Goal: Transaction & Acquisition: Purchase product/service

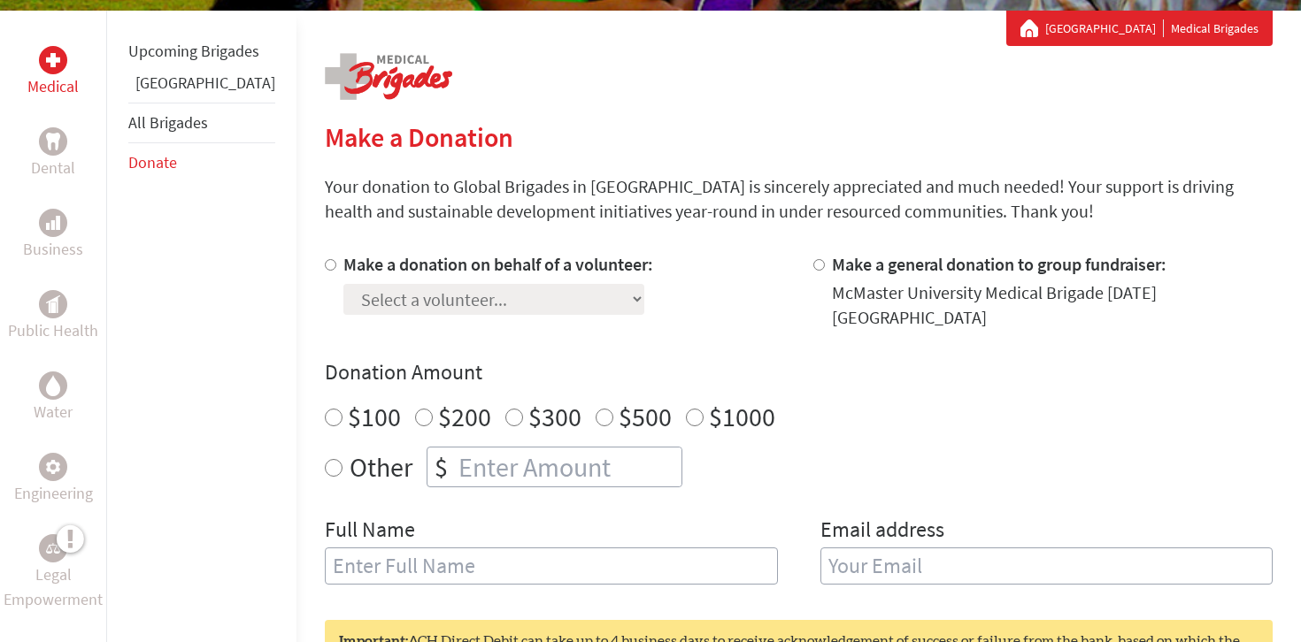
scroll to position [432, 0]
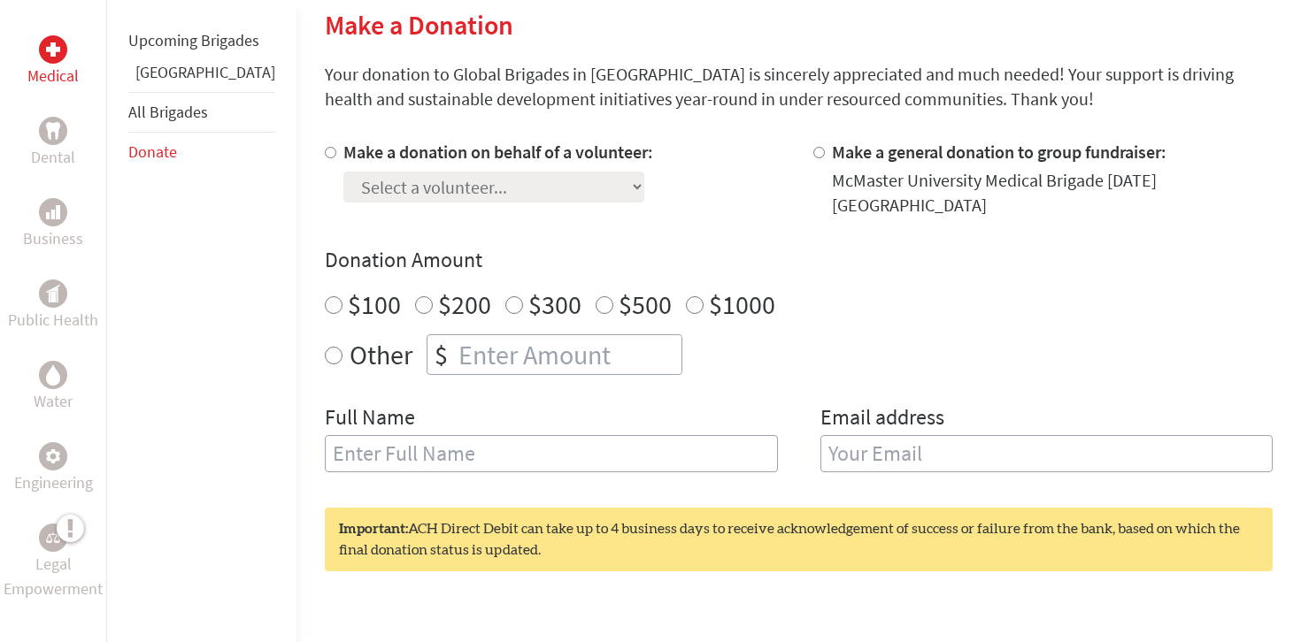
click at [686, 296] on input "$1000" at bounding box center [695, 305] width 18 height 18
radio input "true"
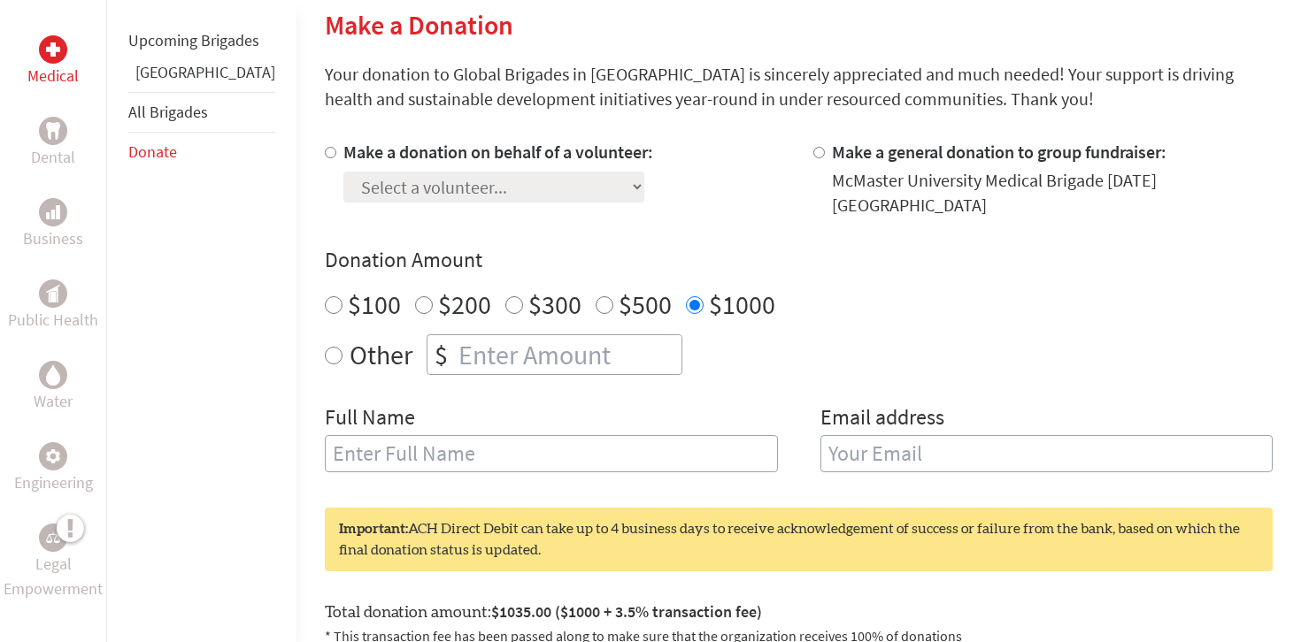
click at [325, 296] on input "$100" at bounding box center [334, 305] width 18 height 18
radio input "true"
click at [325, 347] on input "Other" at bounding box center [334, 356] width 18 height 18
radio input "true"
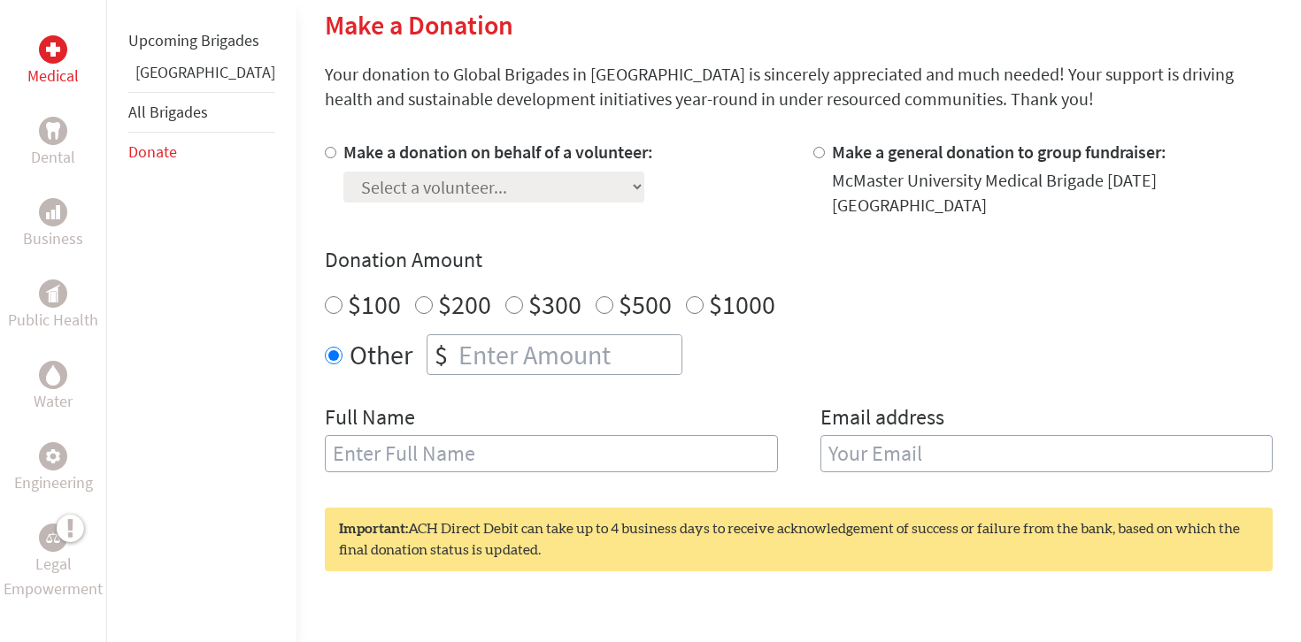
click at [455, 335] on input "number" at bounding box center [568, 354] width 227 height 39
click at [616, 335] on input "1" at bounding box center [568, 354] width 227 height 39
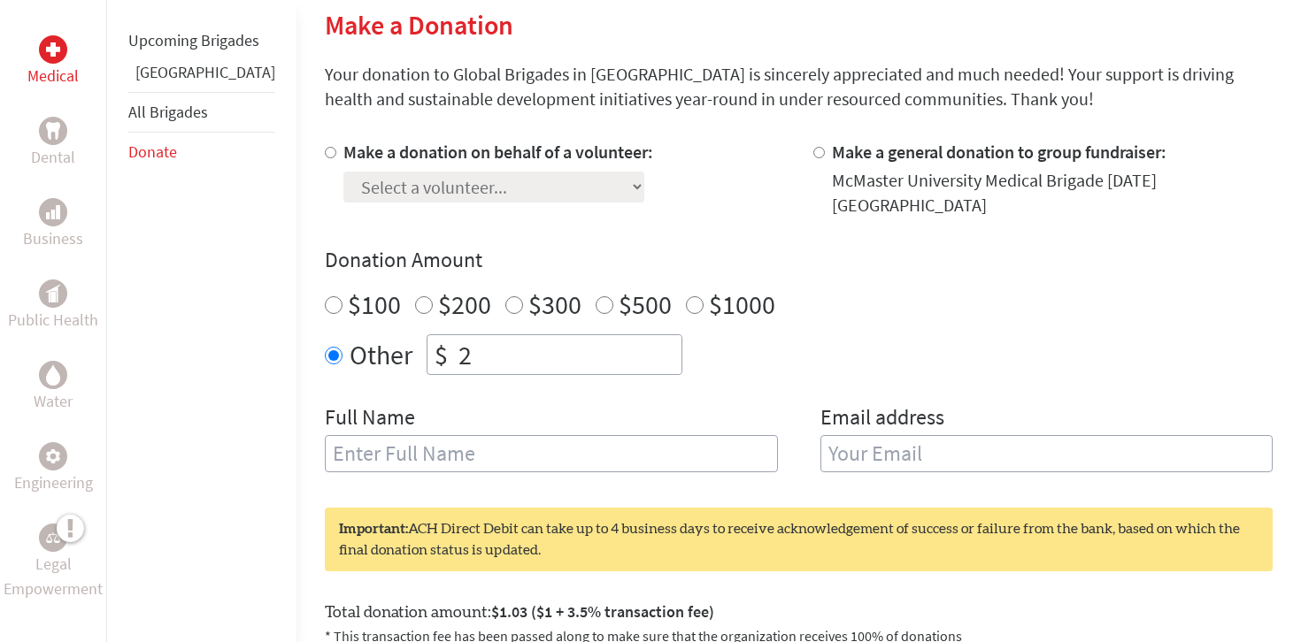
click at [617, 335] on input "2" at bounding box center [568, 354] width 227 height 39
click at [617, 335] on input "3" at bounding box center [568, 354] width 227 height 39
click at [617, 335] on input "4" at bounding box center [568, 354] width 227 height 39
click at [617, 335] on input "5" at bounding box center [568, 354] width 227 height 39
click at [617, 335] on input "6" at bounding box center [568, 354] width 227 height 39
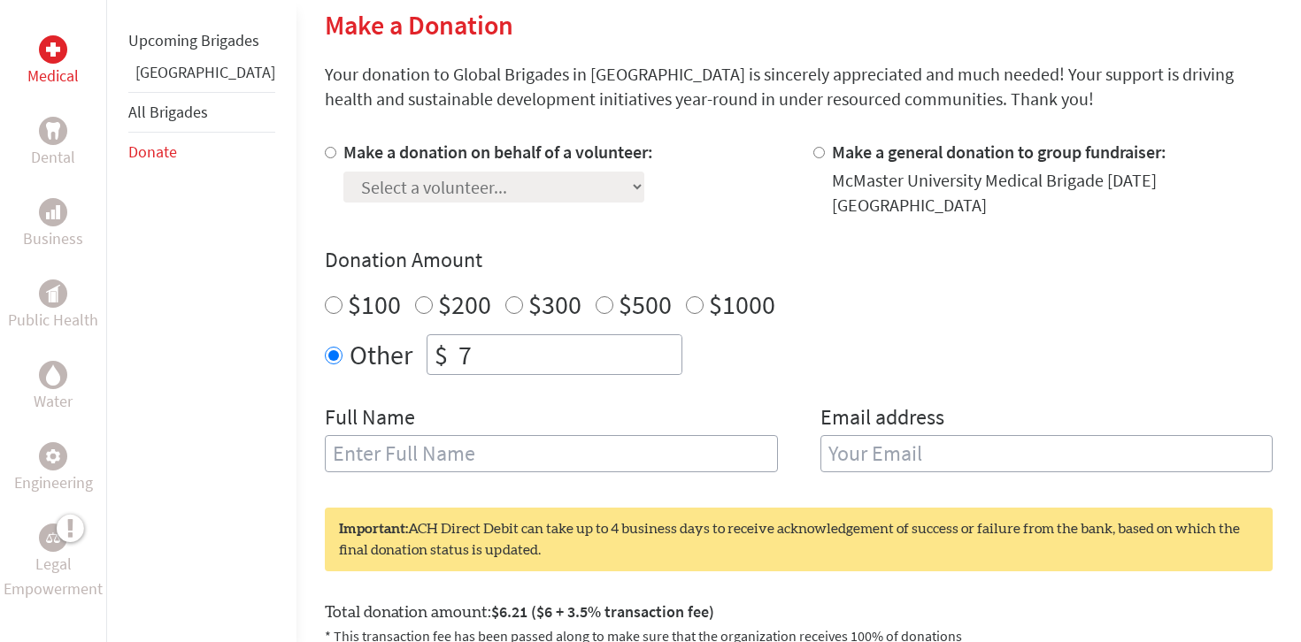
click at [617, 335] on input "7" at bounding box center [568, 354] width 227 height 39
click at [617, 335] on input "8" at bounding box center [568, 354] width 227 height 39
click at [617, 335] on input "9" at bounding box center [568, 354] width 227 height 39
type input "10"
click at [617, 335] on input "10" at bounding box center [568, 354] width 227 height 39
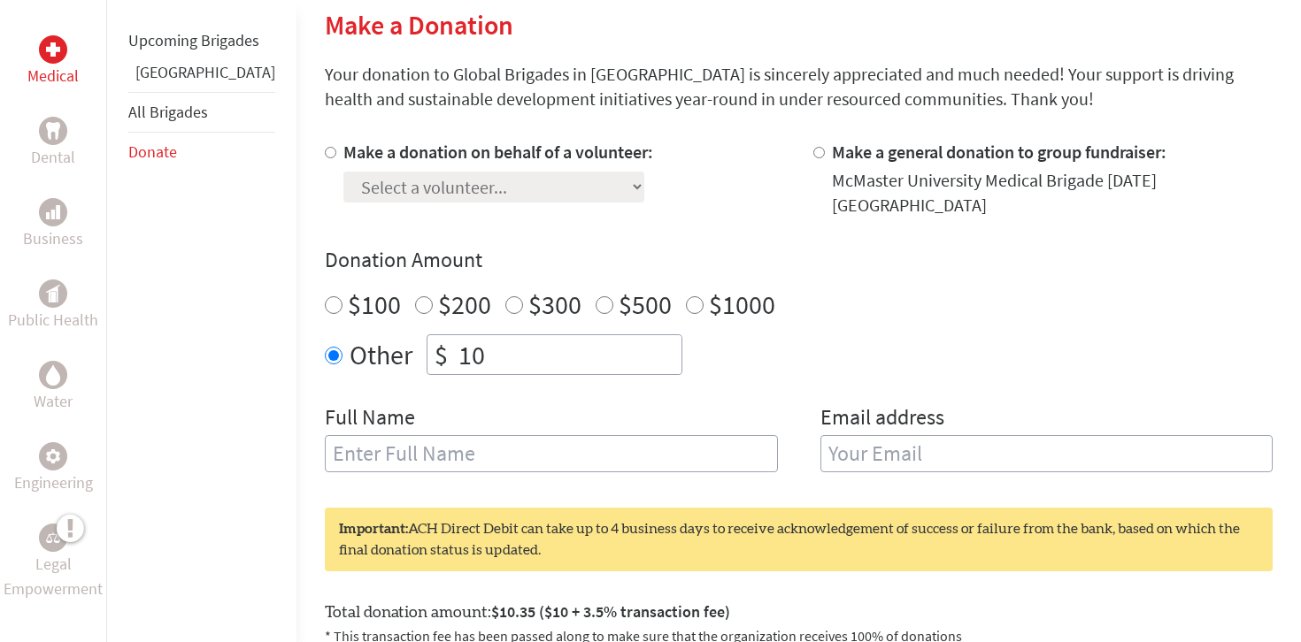
click at [705, 346] on div "Other $ 10" at bounding box center [799, 354] width 948 height 41
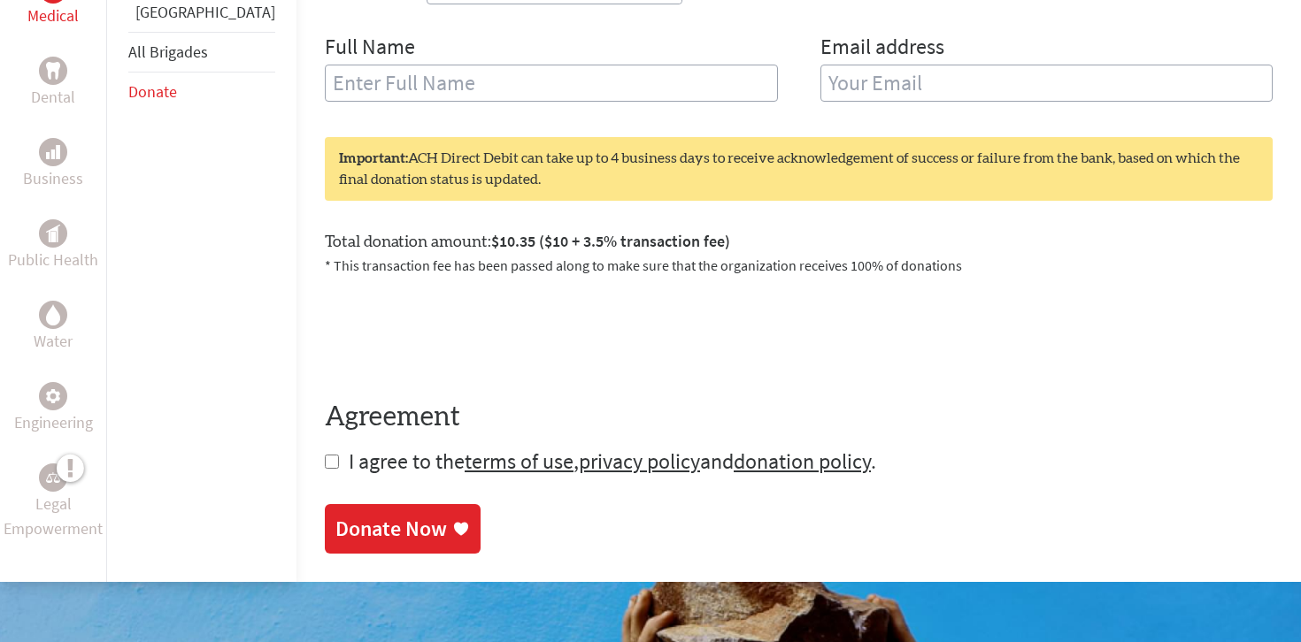
scroll to position [873, 0]
